Goal: Find specific fact: Find specific fact

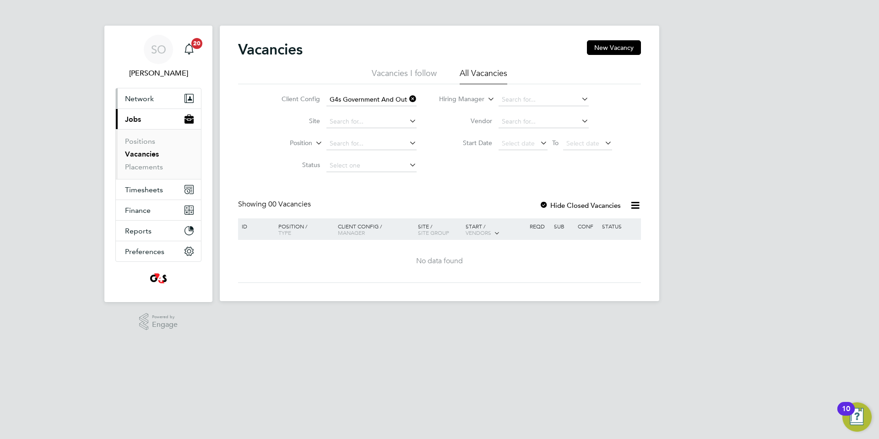
click at [140, 99] on span "Network" at bounding box center [139, 98] width 29 height 9
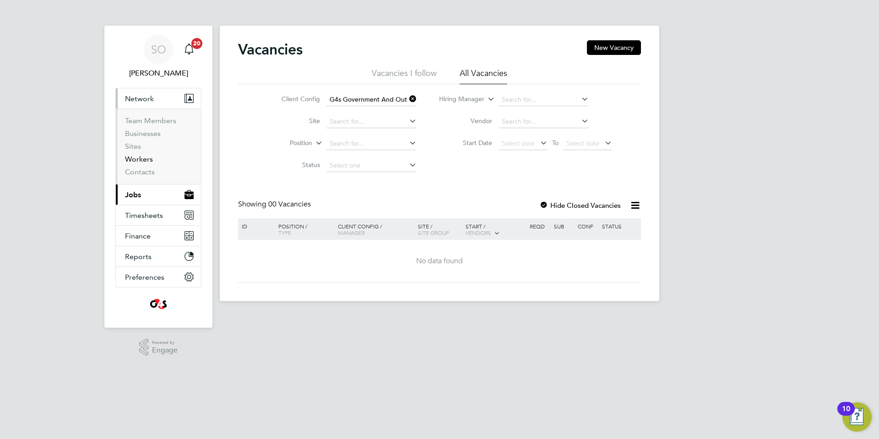
click at [140, 160] on link "Workers" at bounding box center [139, 159] width 28 height 9
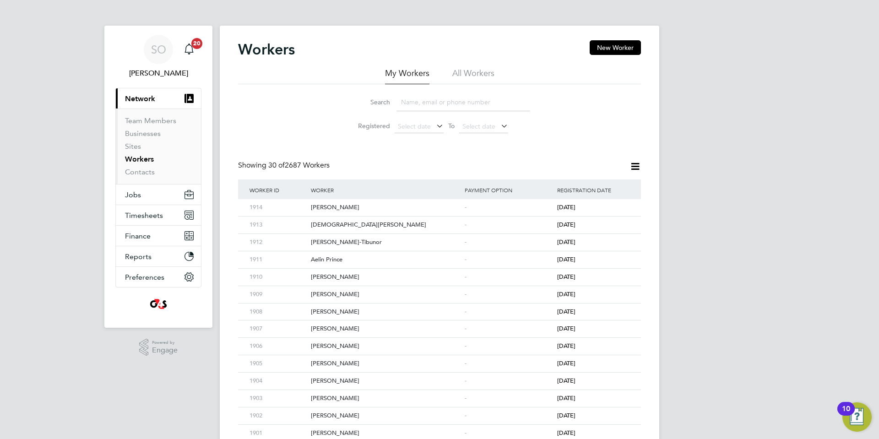
click at [474, 72] on li "All Workers" at bounding box center [473, 76] width 42 height 16
click at [413, 104] on input at bounding box center [464, 102] width 134 height 18
paste input "[PERSON_NAME]"
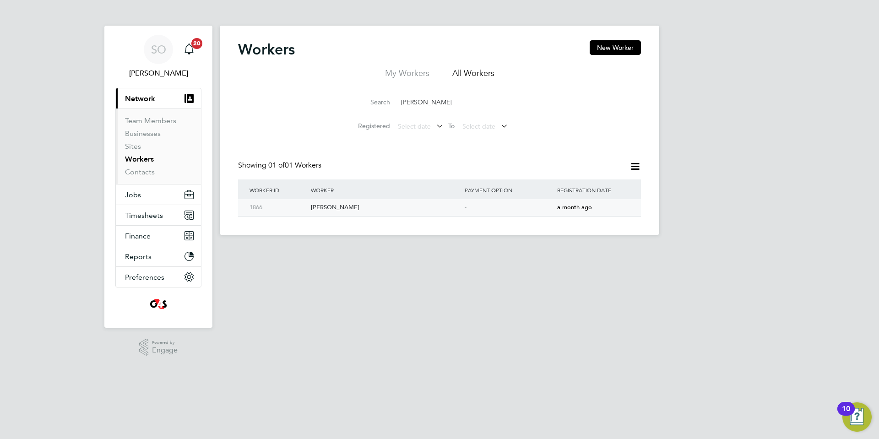
type input "[PERSON_NAME]"
click at [462, 210] on div "[PERSON_NAME]" at bounding box center [386, 207] width 154 height 17
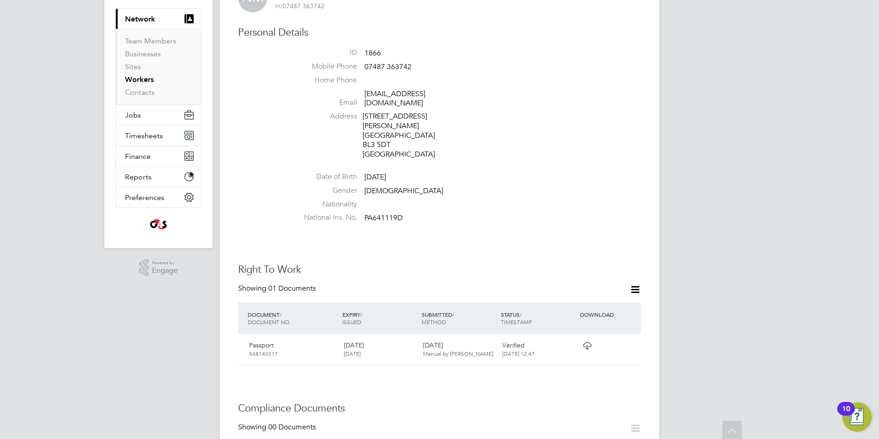
scroll to position [91, 0]
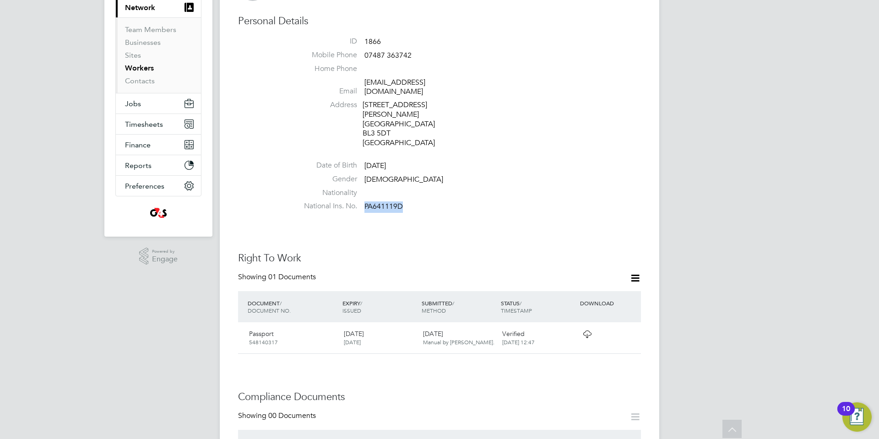
drag, startPoint x: 364, startPoint y: 196, endPoint x: 409, endPoint y: 201, distance: 45.1
click at [409, 201] on li "National Ins. No. PA641119D" at bounding box center [467, 208] width 348 height 14
copy span "PA641119D"
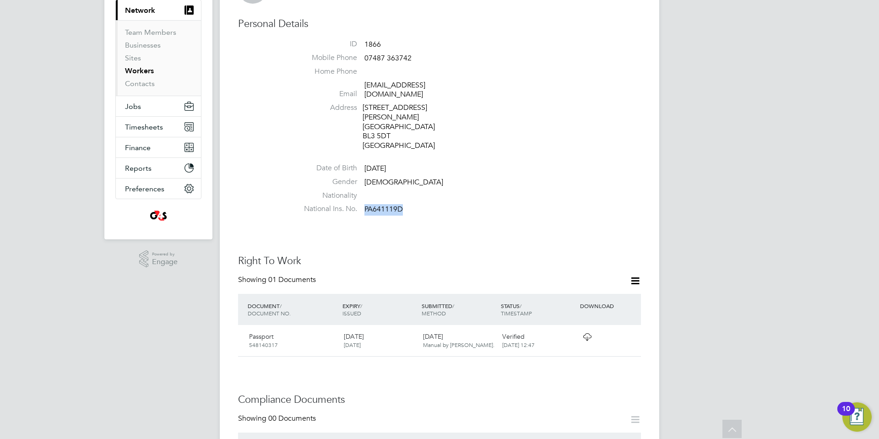
copy span "PA641119D"
